Goal: Task Accomplishment & Management: Manage account settings

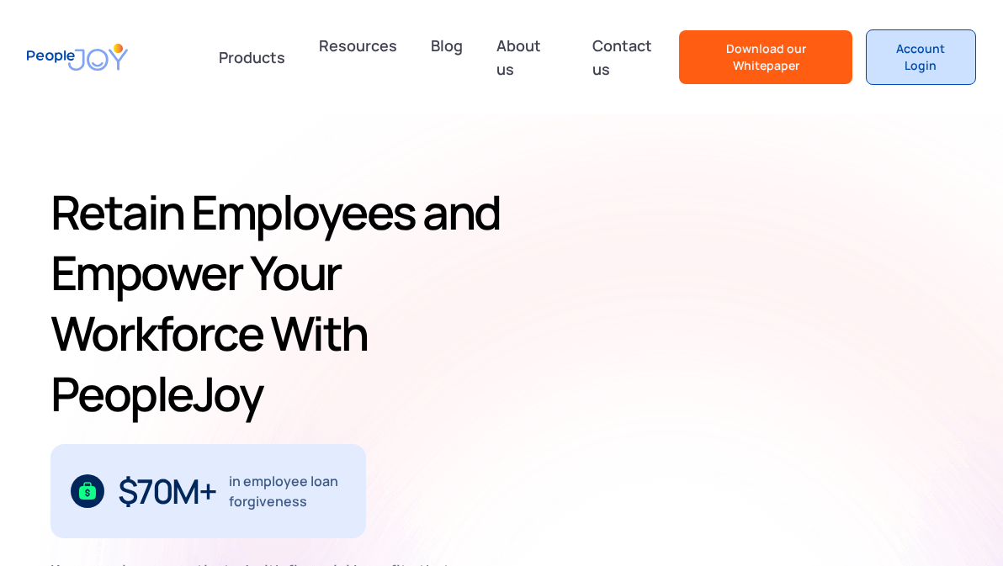
click at [919, 49] on div "Account Login" at bounding box center [921, 57] width 82 height 34
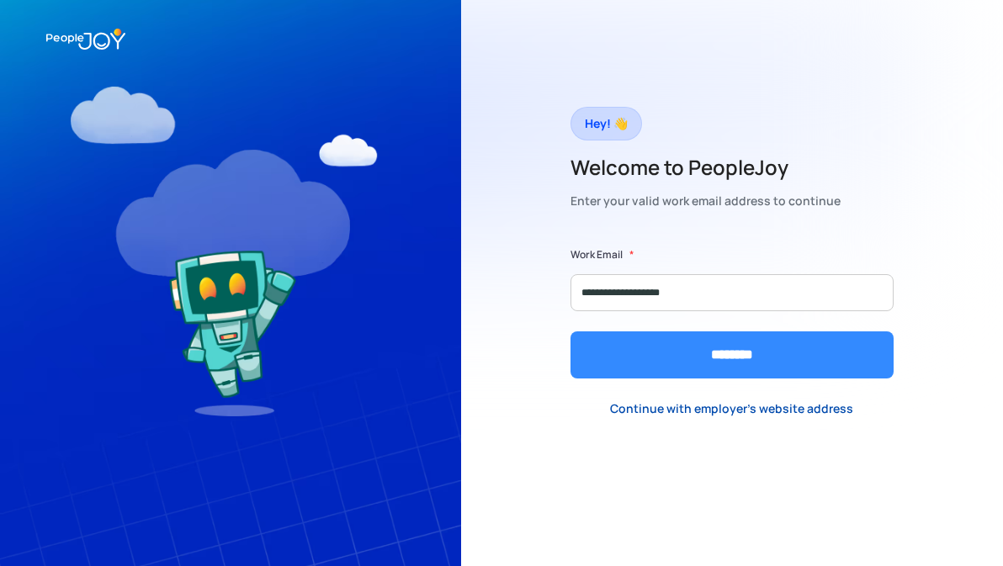
type input "**********"
click at [731, 349] on input "********" at bounding box center [731, 354] width 323 height 47
